Goal: Navigation & Orientation: Find specific page/section

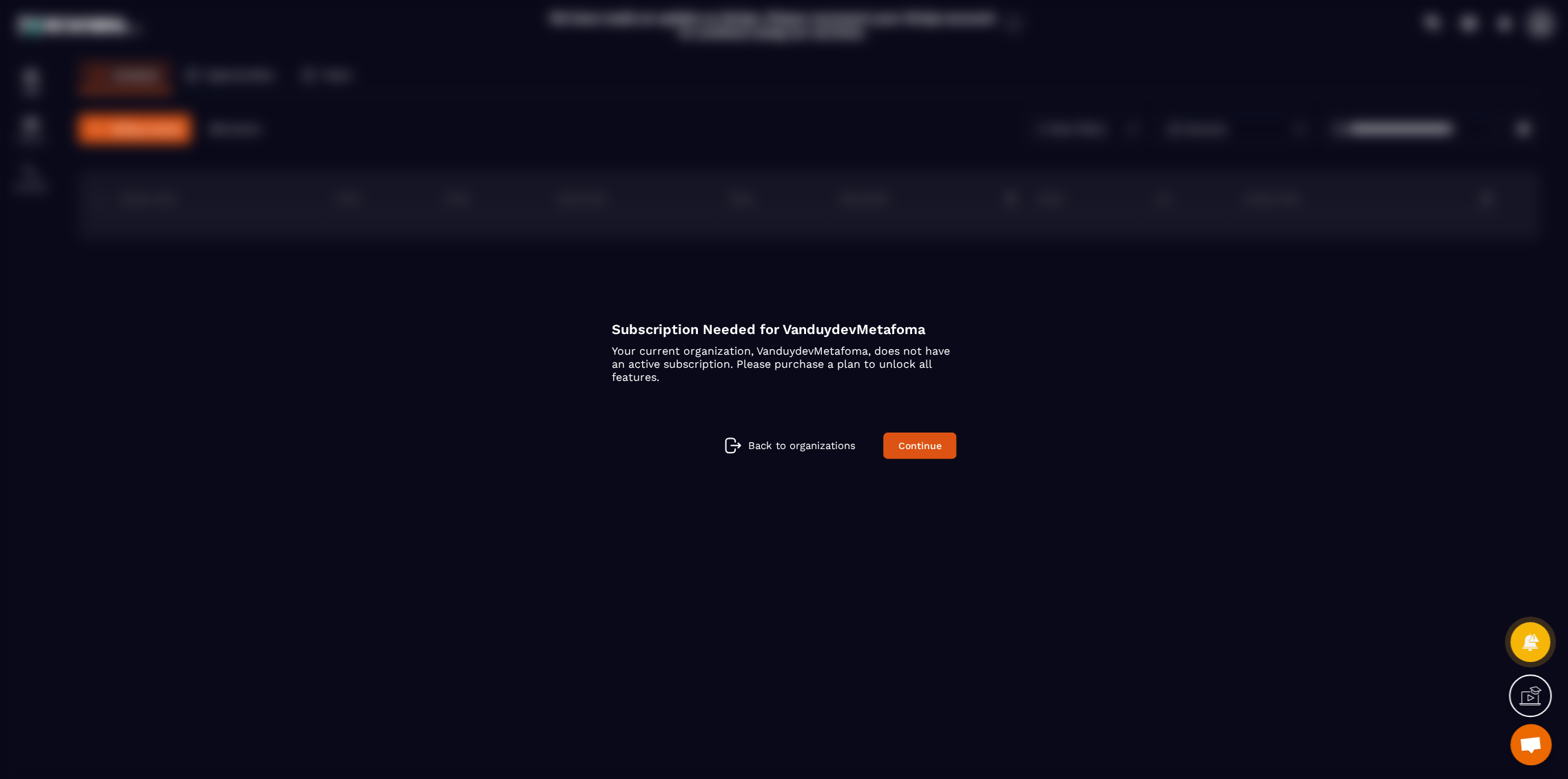
click at [787, 455] on div "Back to organizations Continue" at bounding box center [783, 445] width 344 height 26
click at [786, 449] on p "Back to organizations" at bounding box center [802, 445] width 108 height 13
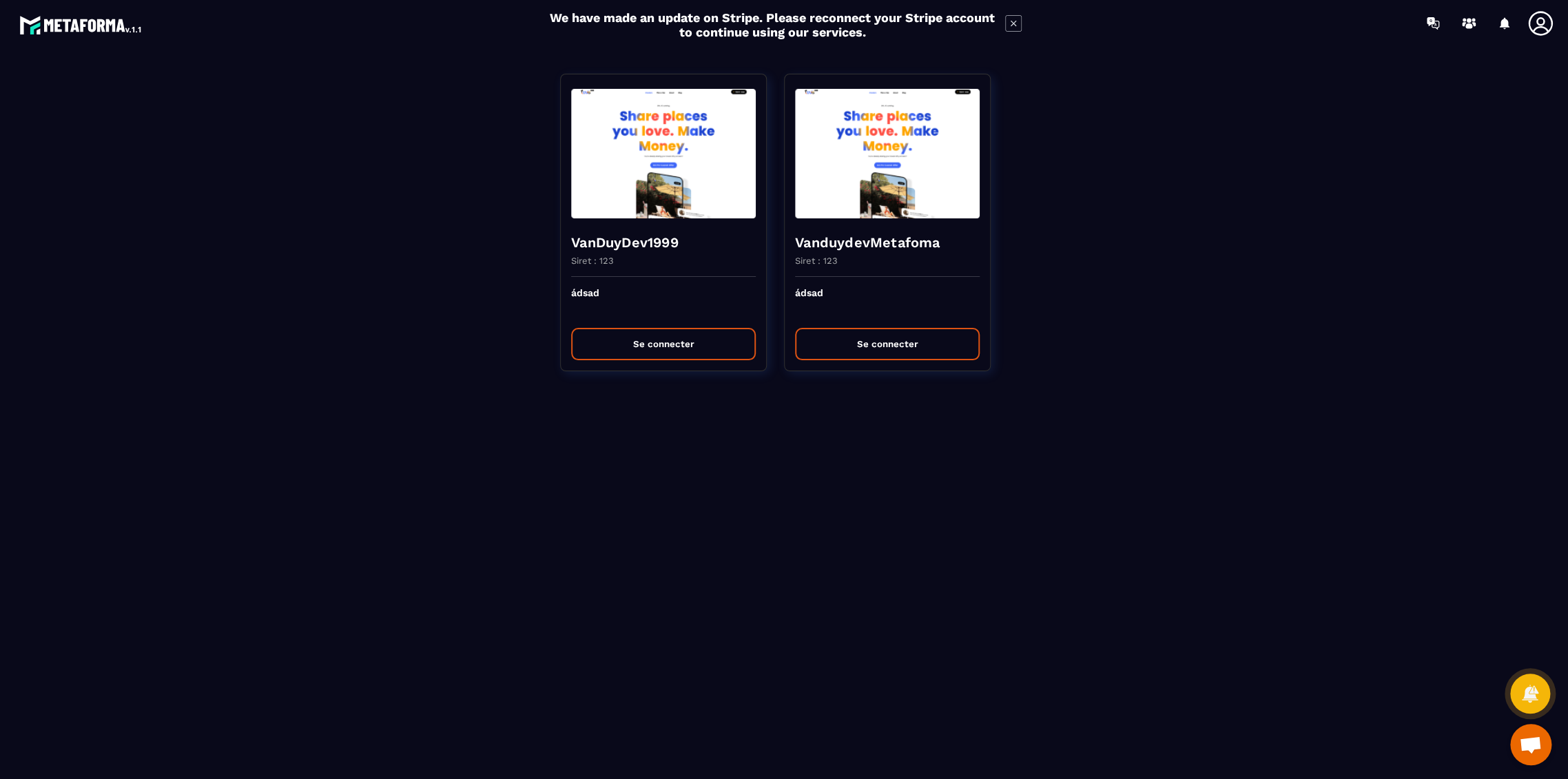
click at [1546, 28] on icon at bounding box center [1540, 23] width 28 height 28
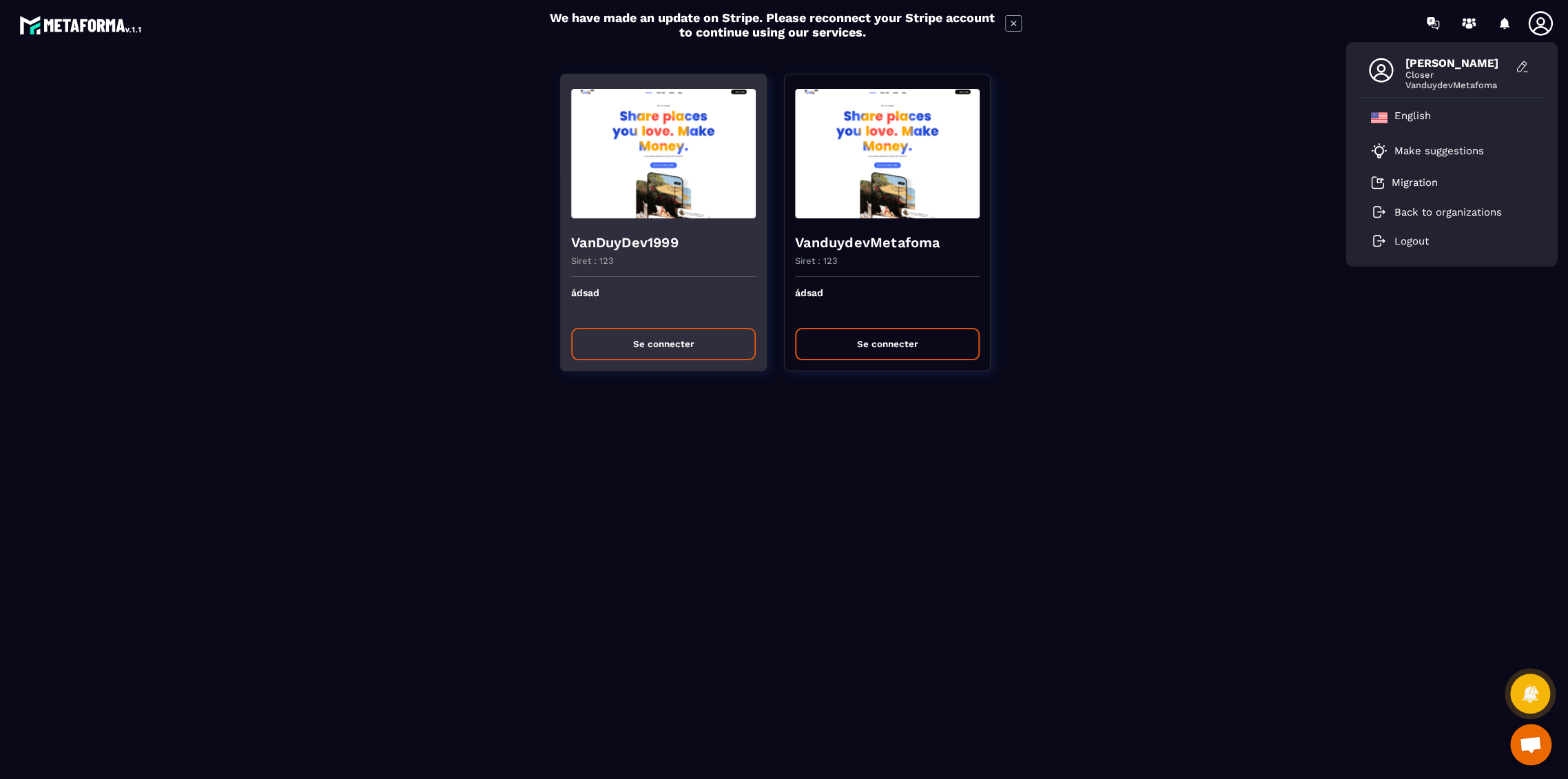
click at [683, 236] on h4 "VanDuyDev1999" at bounding box center [663, 243] width 184 height 19
